Goal: Transaction & Acquisition: Purchase product/service

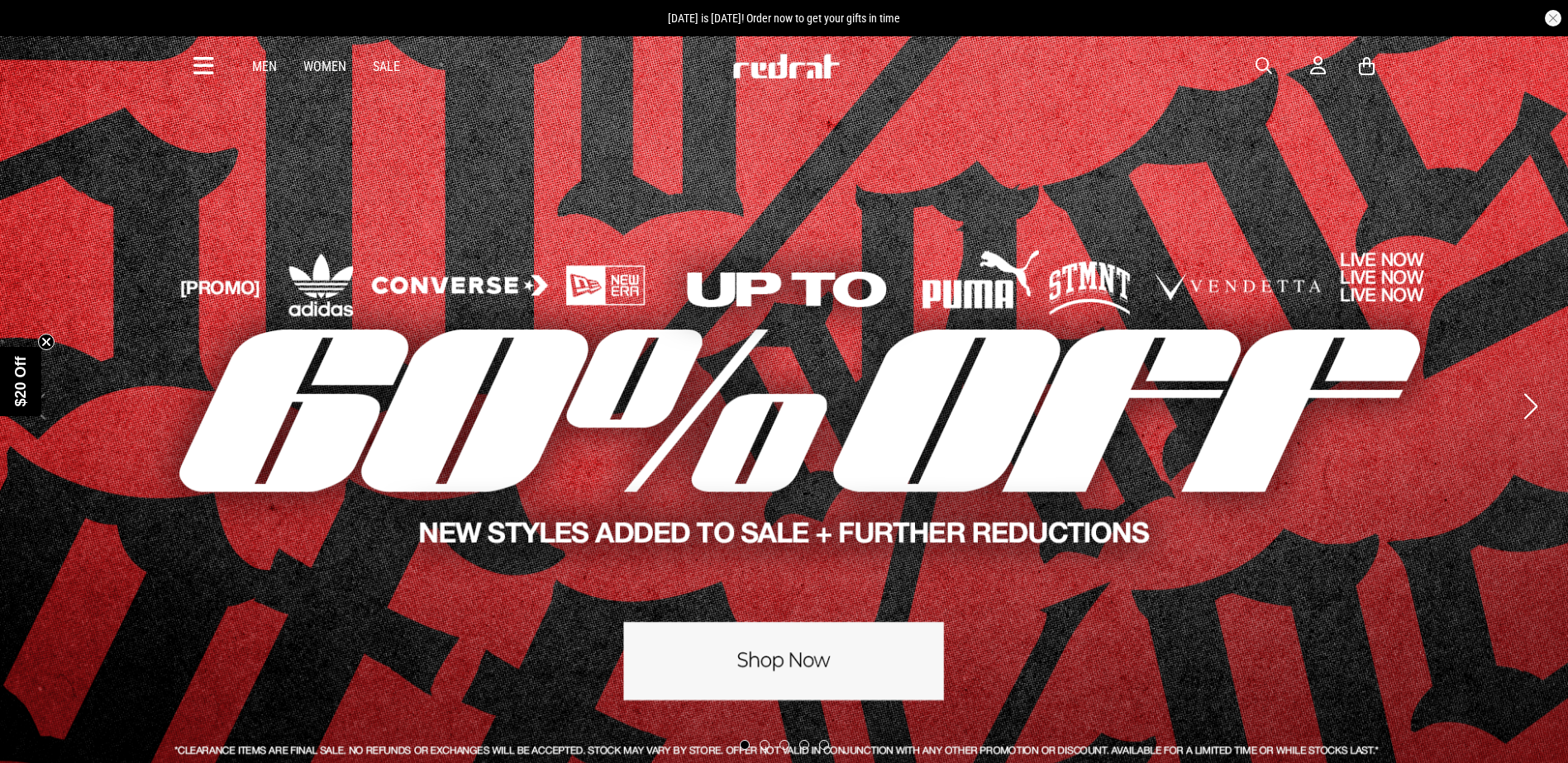
click at [1275, 69] on button "button" at bounding box center [1272, 65] width 33 height 20
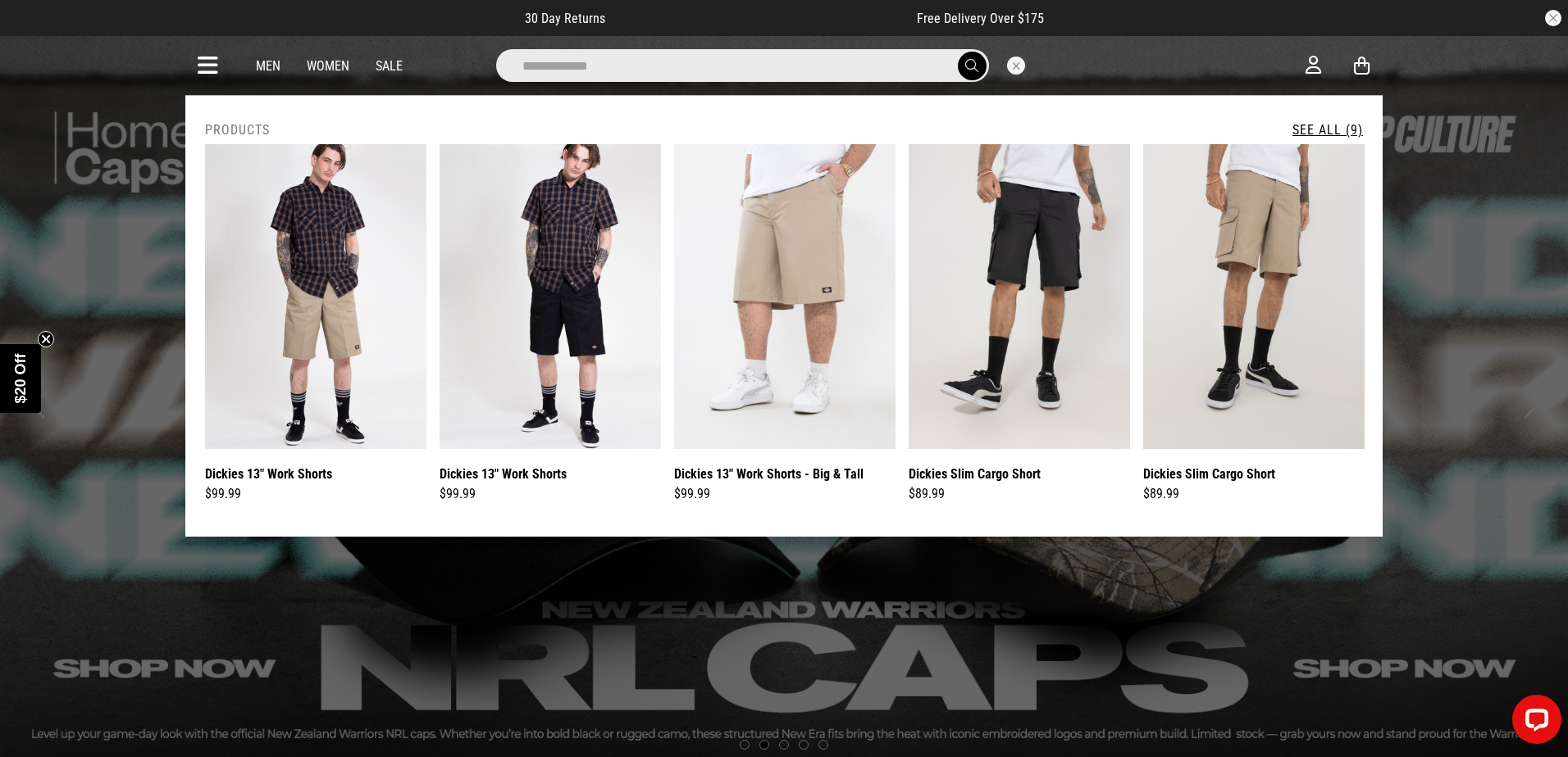
type input "**********"
click at [1342, 125] on link "See All (9)" at bounding box center [1327, 130] width 71 height 16
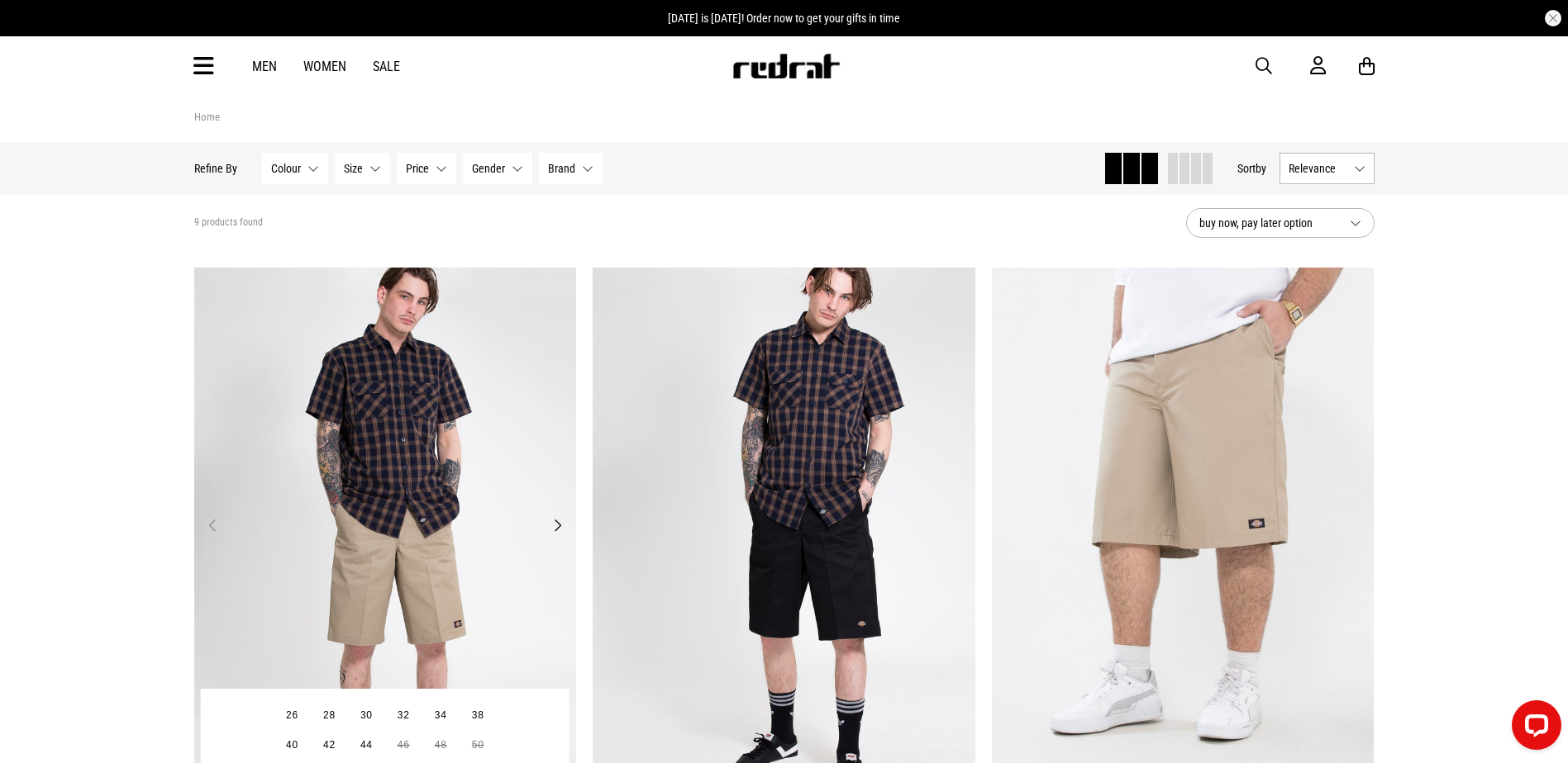
click at [438, 451] on img at bounding box center [385, 535] width 382 height 535
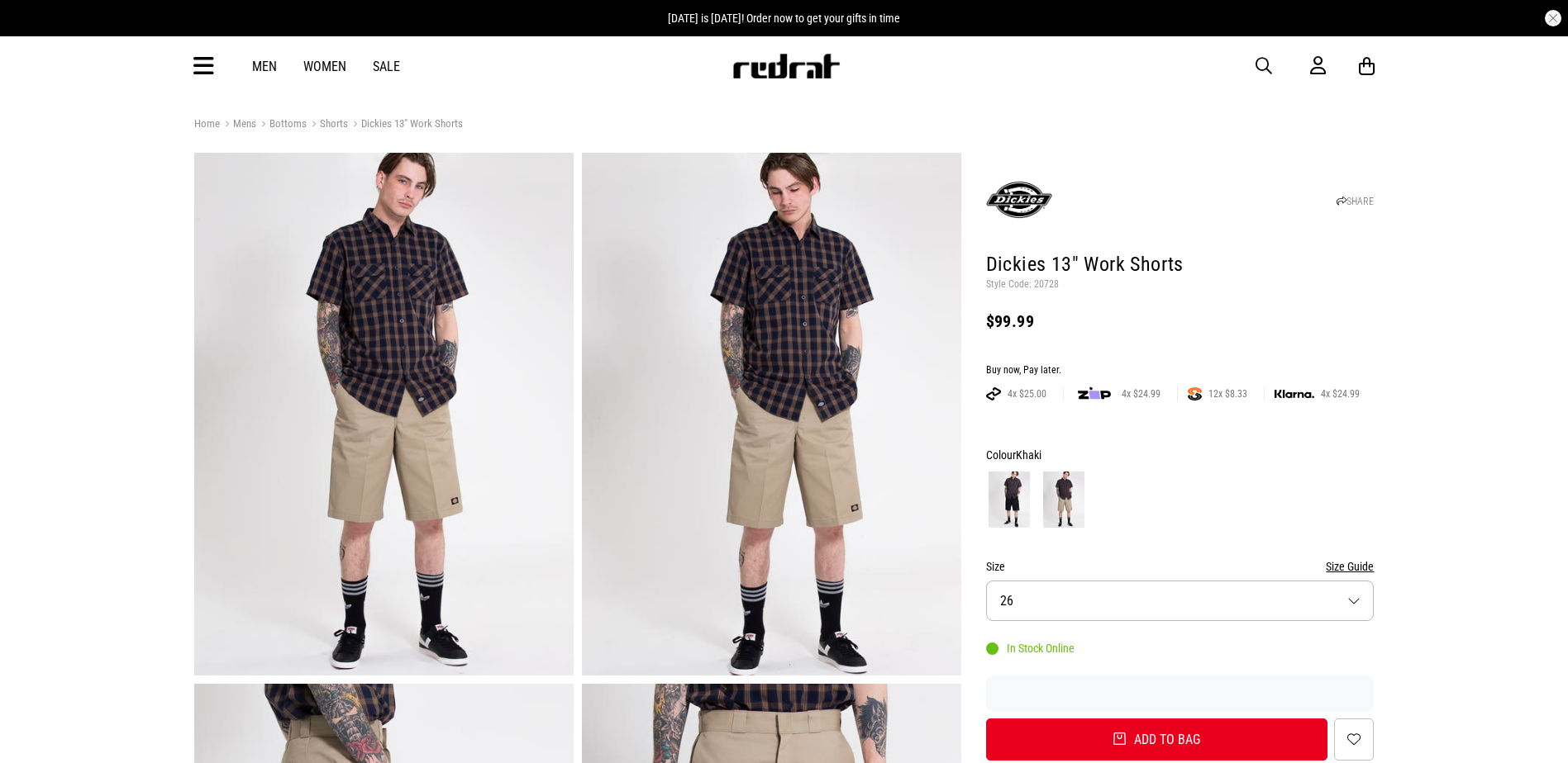
click at [1039, 276] on h1 "Dickies 13" Work Shorts" at bounding box center [1180, 265] width 388 height 26
click at [1045, 289] on p "Style Code: 20728" at bounding box center [1180, 285] width 388 height 14
copy p "20728"
